Goal: Task Accomplishment & Management: Use online tool/utility

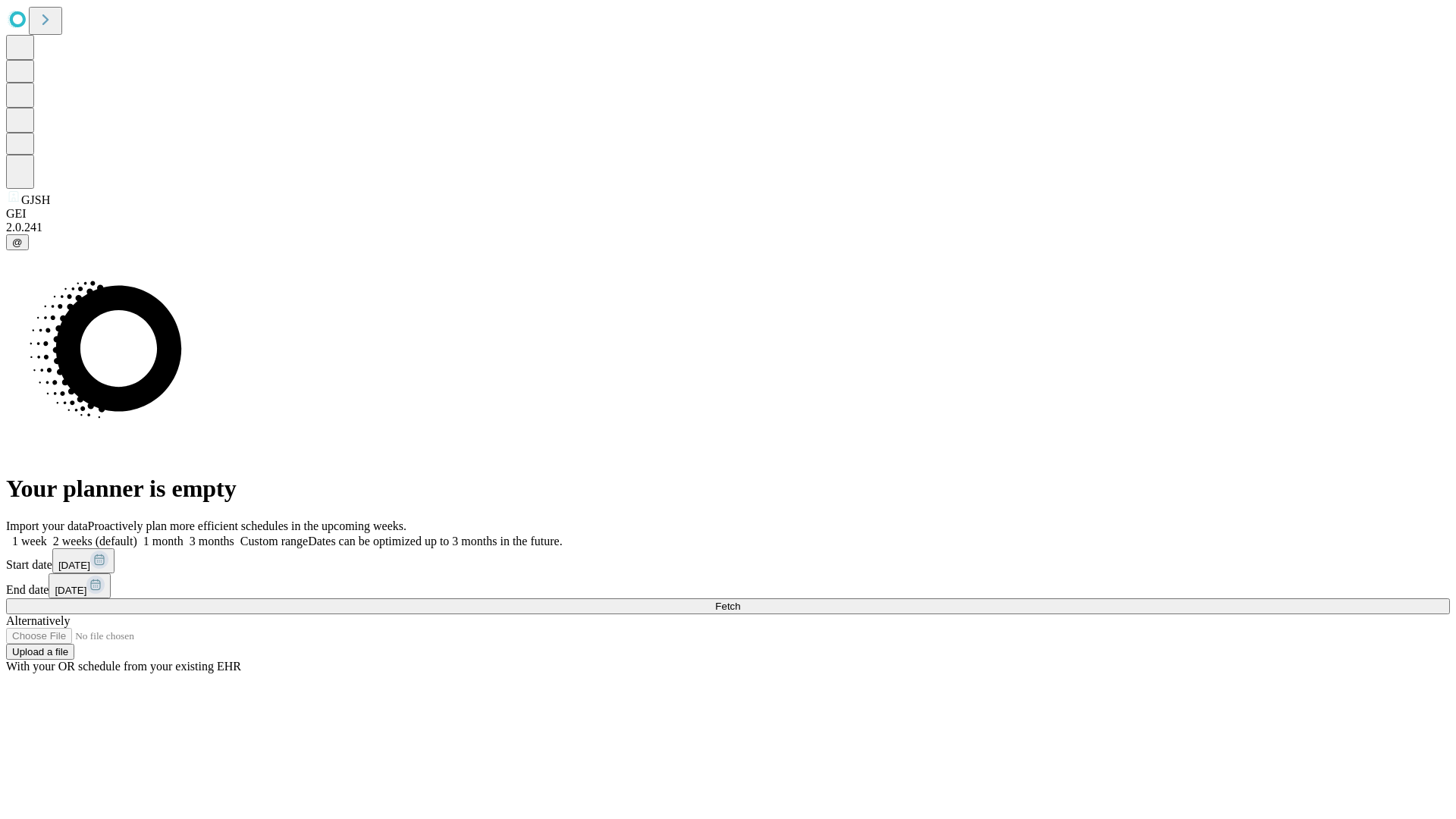
click at [740, 600] on span "Fetch" at bounding box center [728, 606] width 25 height 11
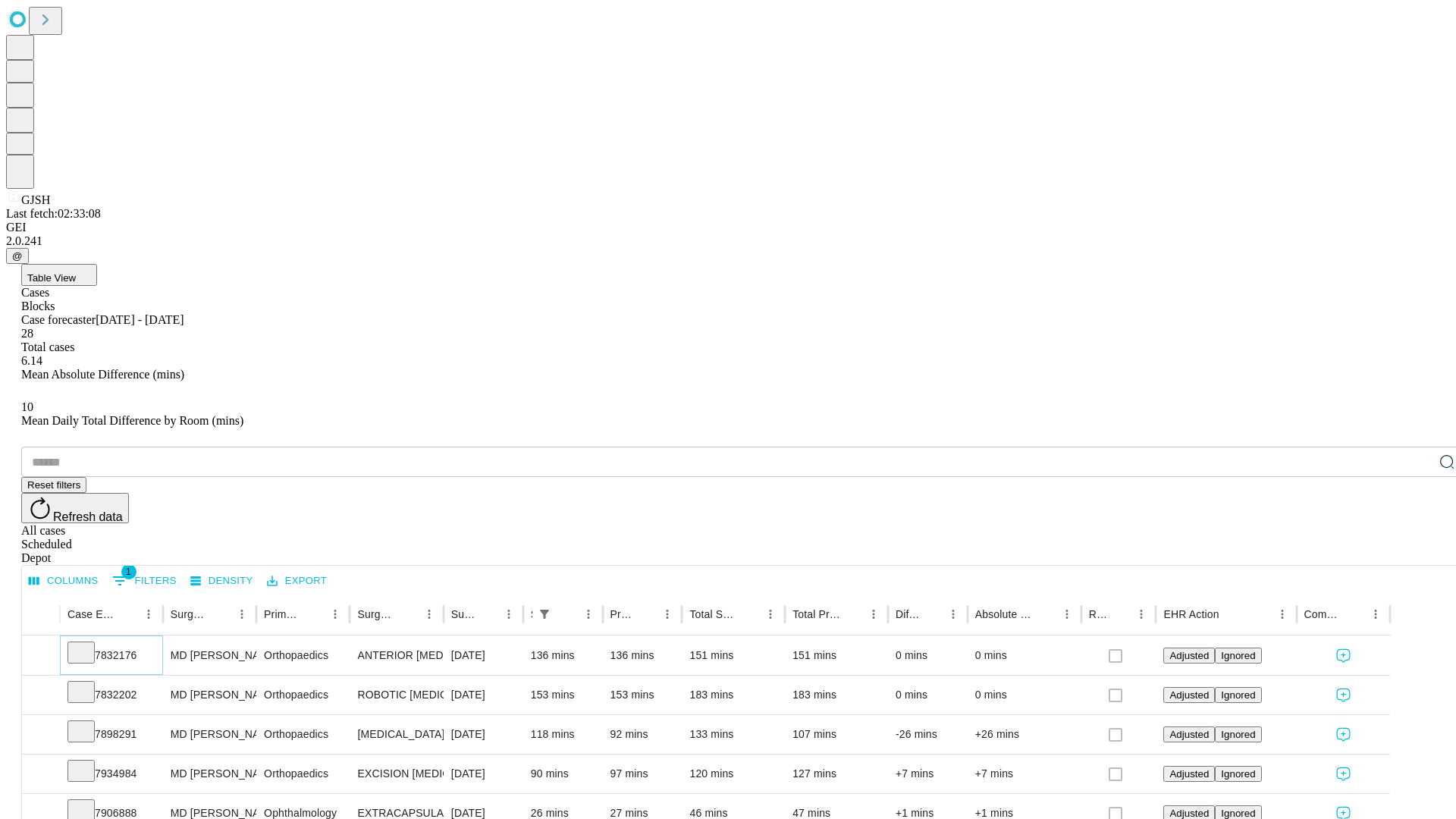
click at [89, 643] on icon at bounding box center [81, 651] width 15 height 15
